Goal: Information Seeking & Learning: Learn about a topic

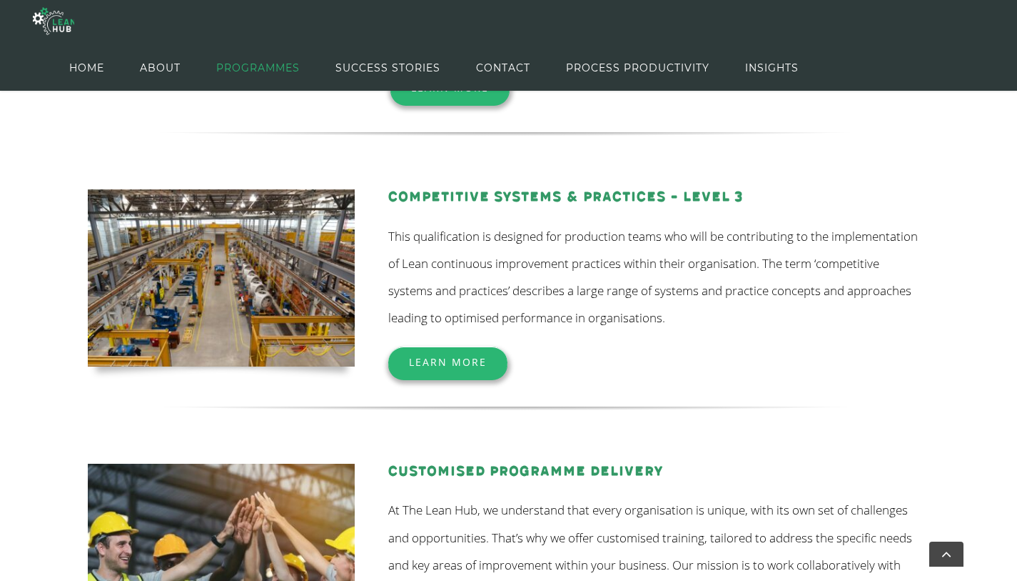
scroll to position [408, 0]
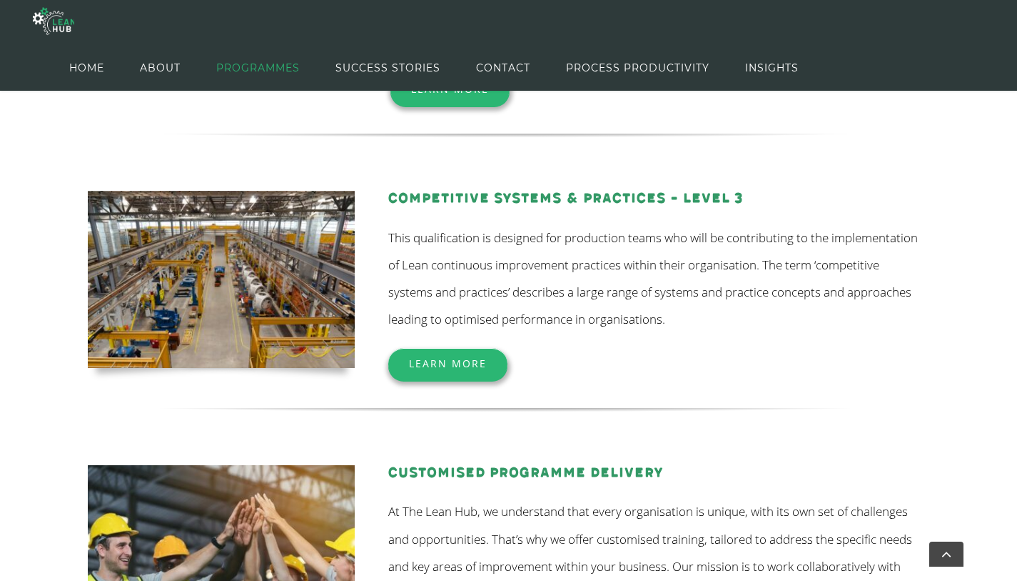
click at [432, 362] on span "Learn More" at bounding box center [448, 363] width 78 height 14
